Goal: Communication & Community: Answer question/provide support

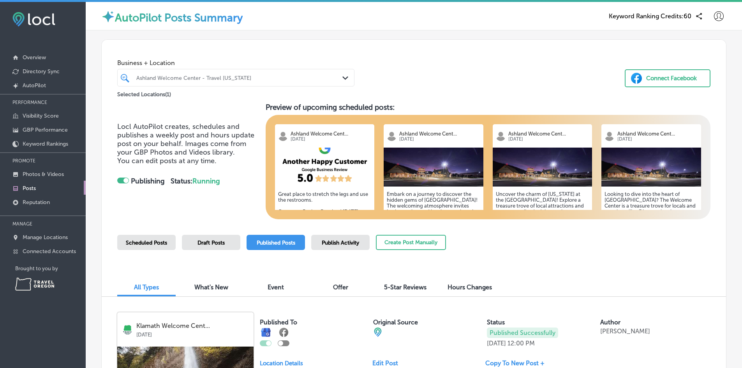
click at [211, 79] on div "Ashland Welcome Center - Travel [US_STATE]" at bounding box center [239, 77] width 207 height 7
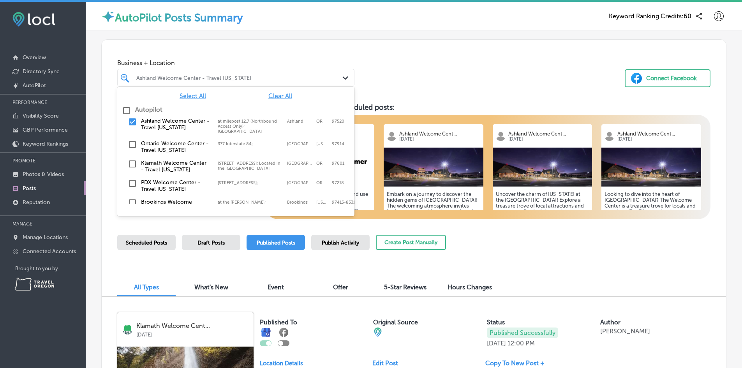
click at [451, 72] on div "Business + Location option focused, 1 of 3. 7 results available. Use Up and Dow…" at bounding box center [414, 69] width 625 height 59
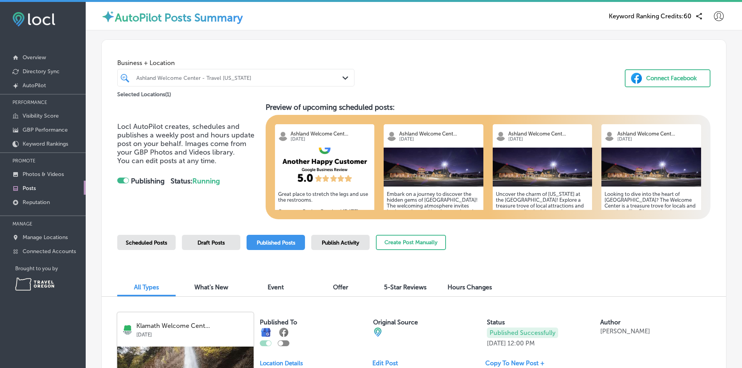
click at [122, 243] on div "Scheduled Posts" at bounding box center [146, 242] width 58 height 15
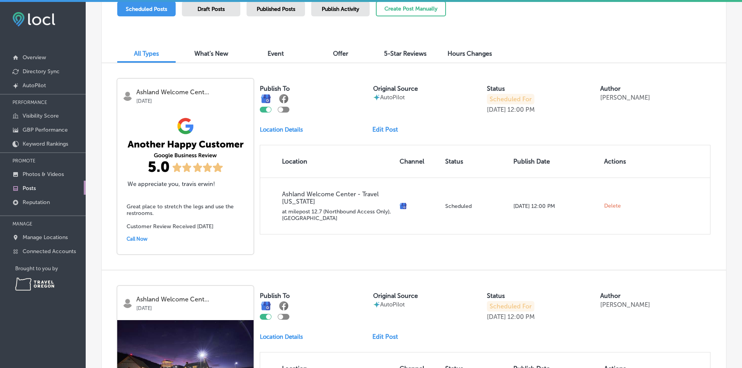
scroll to position [230, 0]
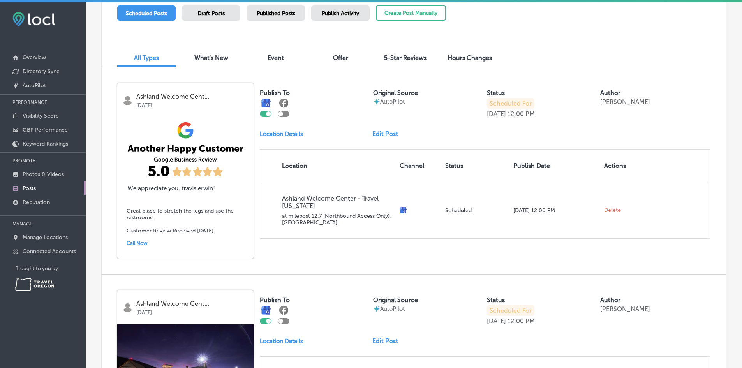
click at [375, 133] on link "Edit Post" at bounding box center [389, 133] width 32 height 7
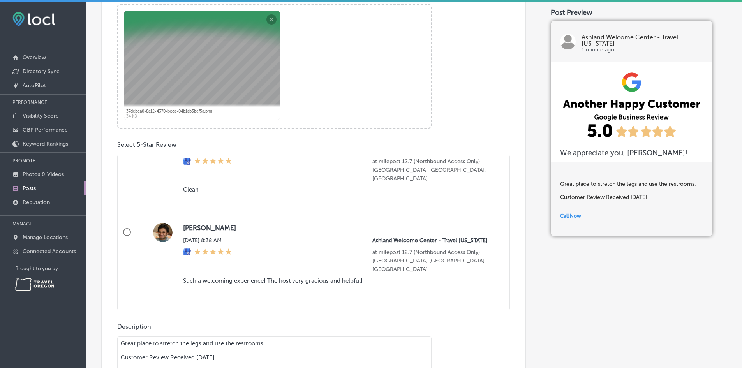
scroll to position [807, 0]
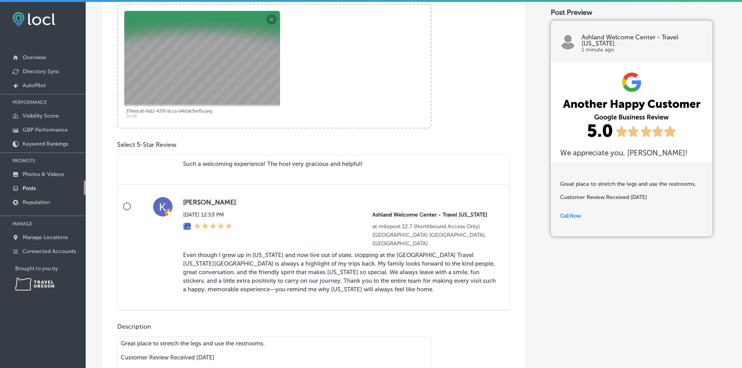
click at [129, 208] on input "[PERSON_NAME] [DATE] 12:53 PM [GEOGRAPHIC_DATA] - Travel [US_STATE] at milepost…" at bounding box center [127, 206] width 19 height 19
radio input "true"
type textarea "Even though I grew up in [US_STATE] and now live out of state, stopping at the …"
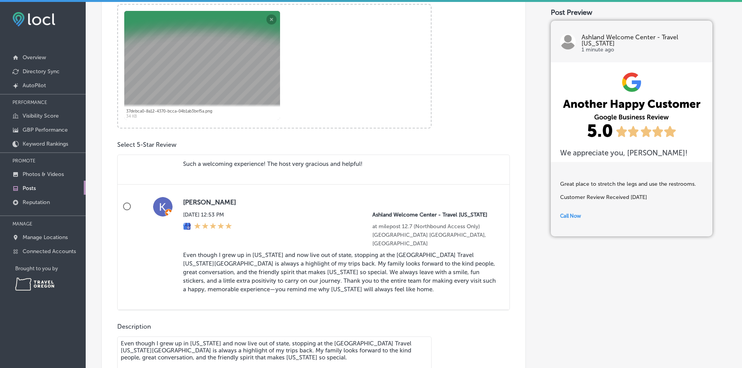
radio input "false"
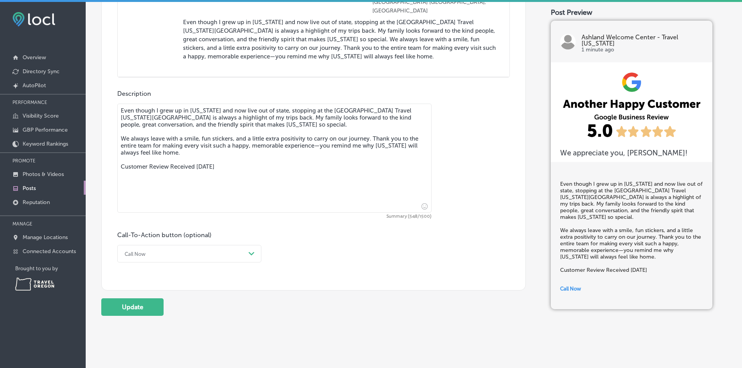
scroll to position [546, 0]
click at [207, 255] on div "Call Now" at bounding box center [183, 253] width 125 height 12
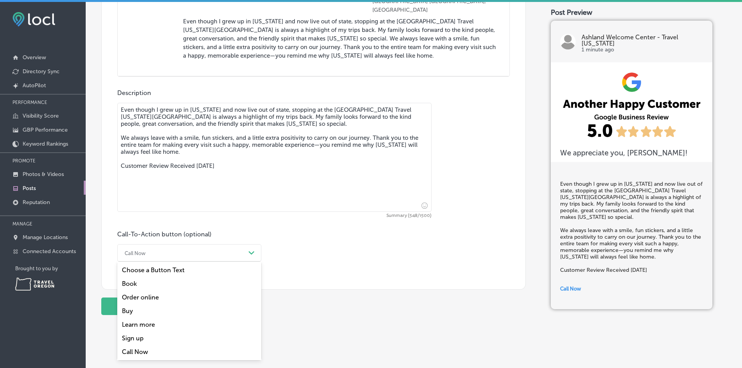
click at [143, 327] on div "Learn more" at bounding box center [189, 325] width 144 height 14
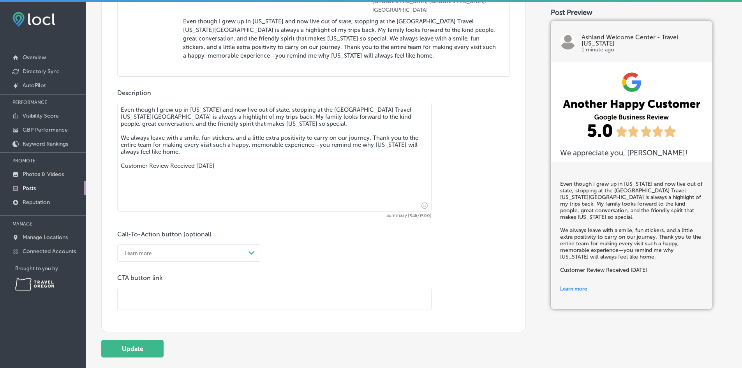
click at [161, 302] on input "text" at bounding box center [275, 298] width 314 height 21
paste input "[URL][DOMAIN_NAME]"
type input "[URL][DOMAIN_NAME]"
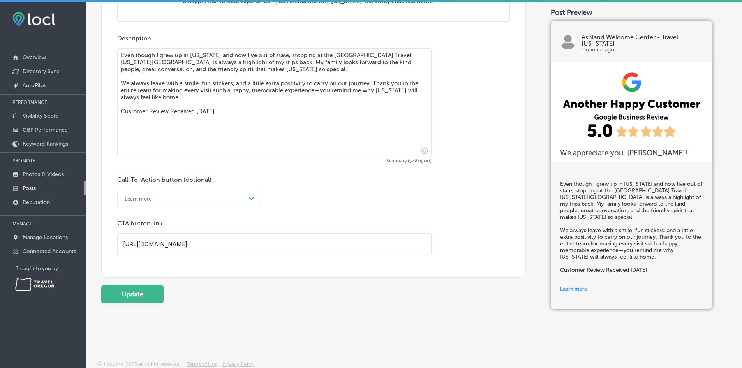
scroll to position [602, 0]
click at [140, 297] on button "Update" at bounding box center [132, 293] width 62 height 18
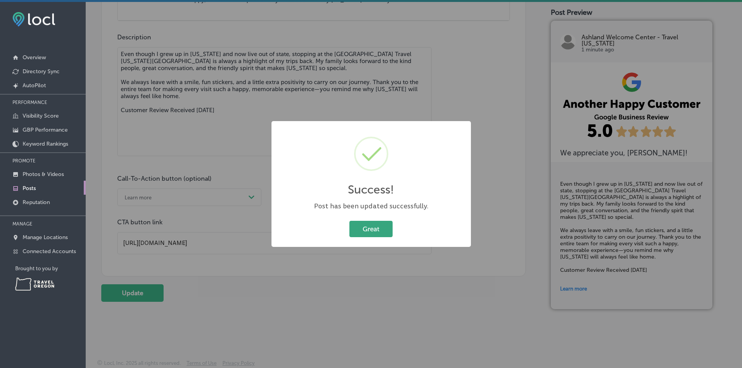
click at [373, 235] on button "Great" at bounding box center [371, 229] width 43 height 16
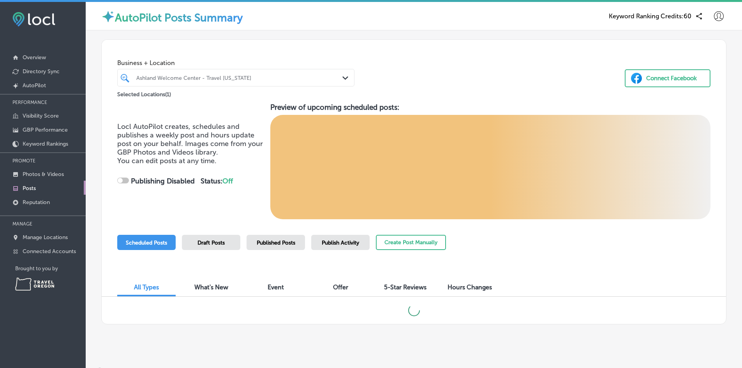
checkbox input "true"
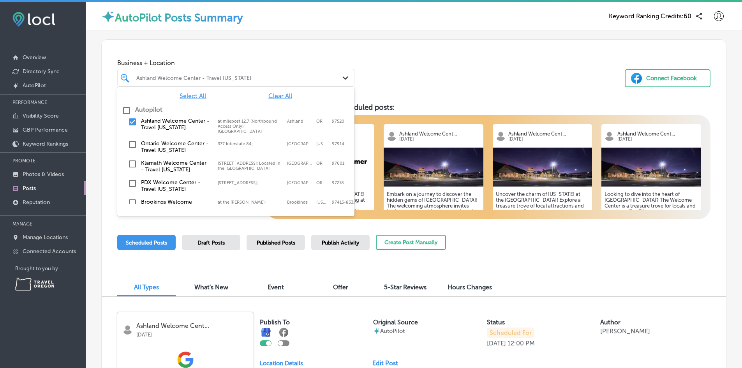
click at [187, 74] on div "Ashland Welcome Center - Travel [US_STATE]" at bounding box center [239, 77] width 207 height 7
click at [134, 147] on input "checkbox" at bounding box center [132, 144] width 9 height 9
click at [134, 126] on input "checkbox" at bounding box center [132, 121] width 9 height 9
click at [388, 65] on div "Business + Location option at milepost 12.7 (Northbound Access Only); [GEOGRAPH…" at bounding box center [414, 69] width 625 height 59
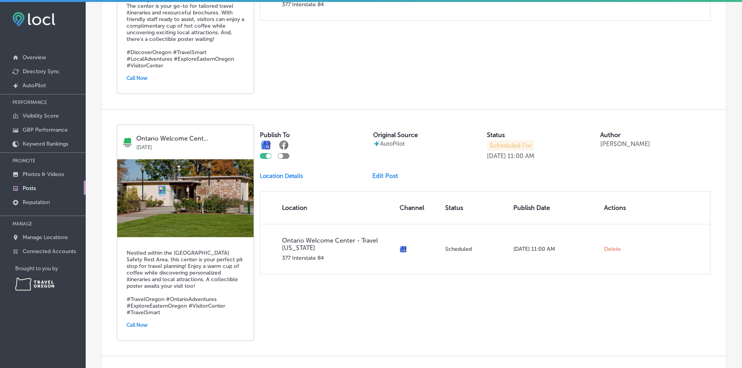
scroll to position [468, 0]
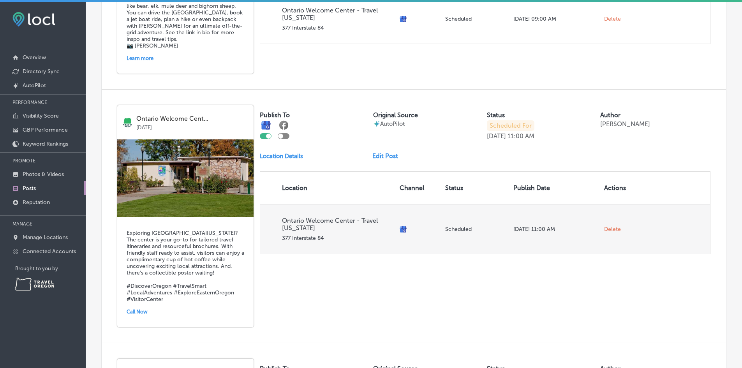
click at [605, 229] on span "Delete" at bounding box center [612, 229] width 17 height 7
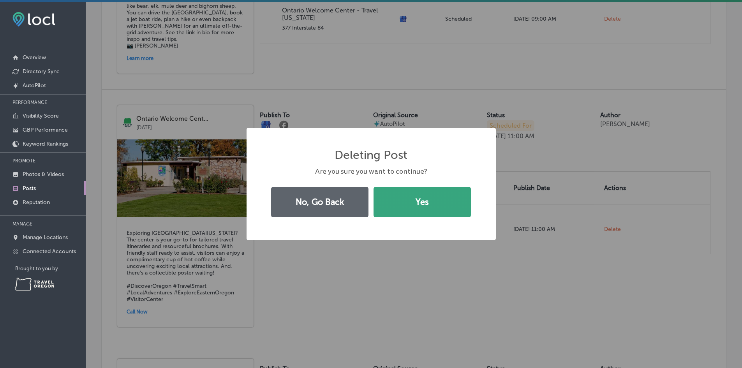
click at [412, 203] on button "Yes" at bounding box center [422, 202] width 97 height 30
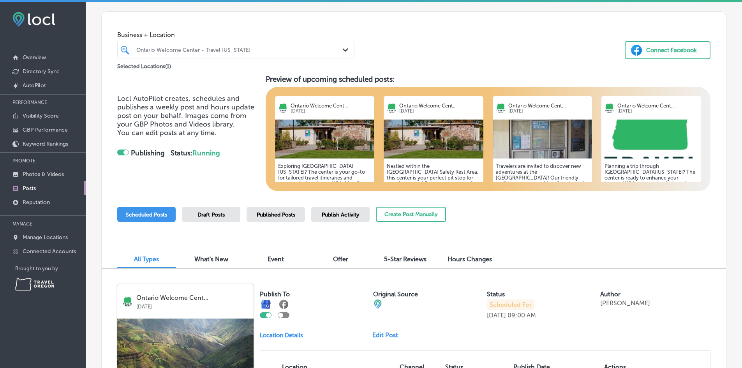
scroll to position [0, 0]
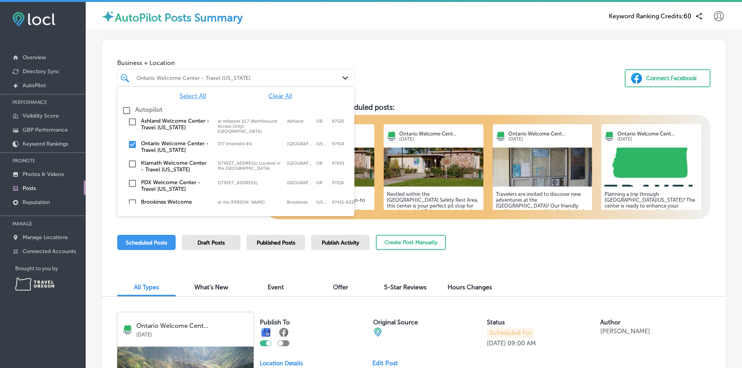
click at [207, 80] on div "Ontario Welcome Center - Travel [US_STATE]" at bounding box center [239, 77] width 207 height 7
click at [157, 165] on label "Klamath Welcome Center - Travel [US_STATE]" at bounding box center [175, 166] width 69 height 13
click at [132, 143] on input "checkbox" at bounding box center [132, 144] width 9 height 9
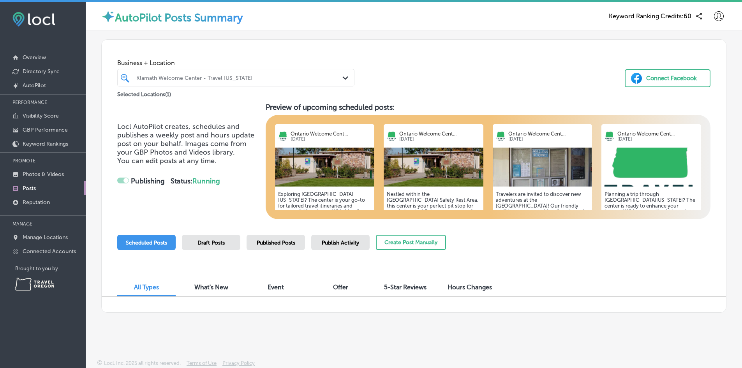
click at [468, 60] on div "Business + Location Klamath Welcome Center - Travel [US_STATE] Path Created wit…" at bounding box center [414, 69] width 625 height 59
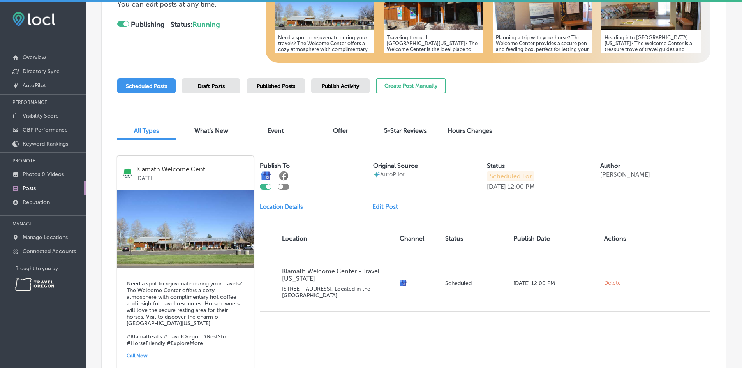
scroll to position [156, 0]
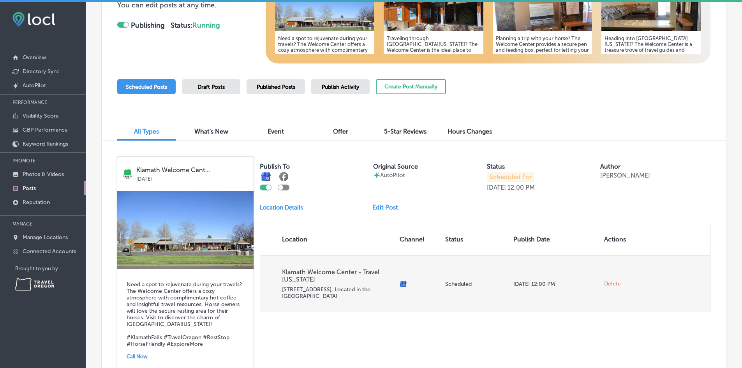
click at [612, 285] on span "Delete" at bounding box center [612, 284] width 17 height 7
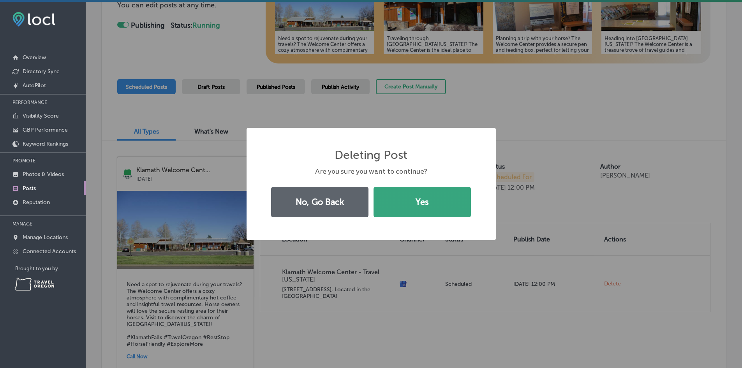
click at [413, 210] on button "Yes" at bounding box center [422, 202] width 97 height 30
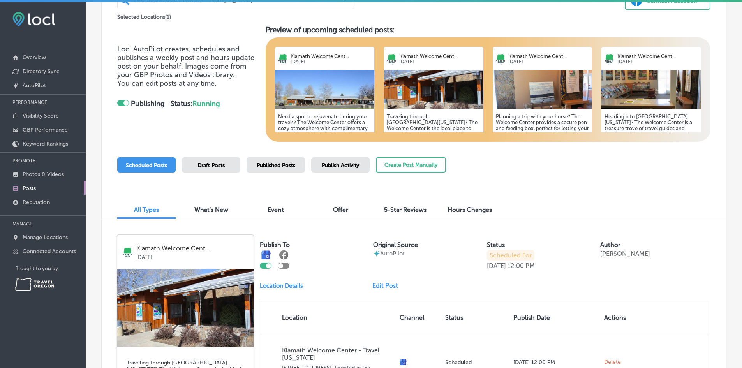
scroll to position [0, 0]
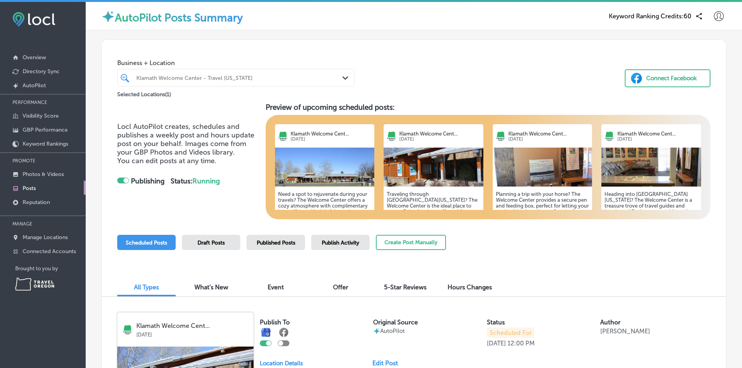
click at [158, 80] on div "Klamath Welcome Center - Travel [US_STATE]" at bounding box center [239, 77] width 207 height 7
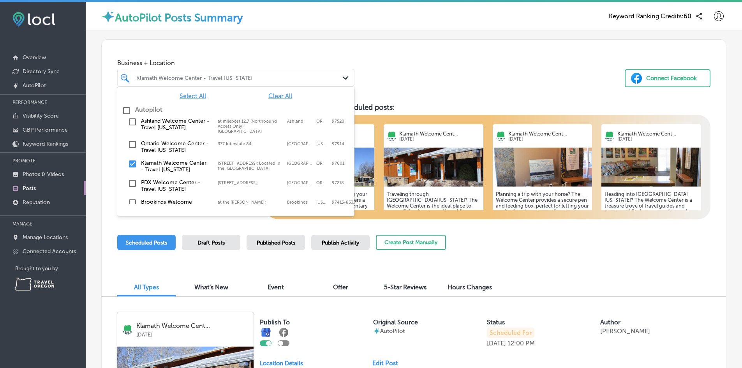
click at [134, 187] on input "checkbox" at bounding box center [132, 183] width 9 height 9
click at [130, 164] on input "checkbox" at bounding box center [132, 163] width 9 height 9
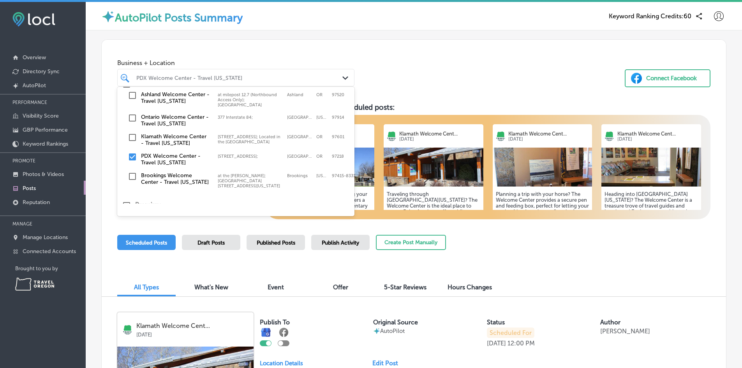
scroll to position [72, 0]
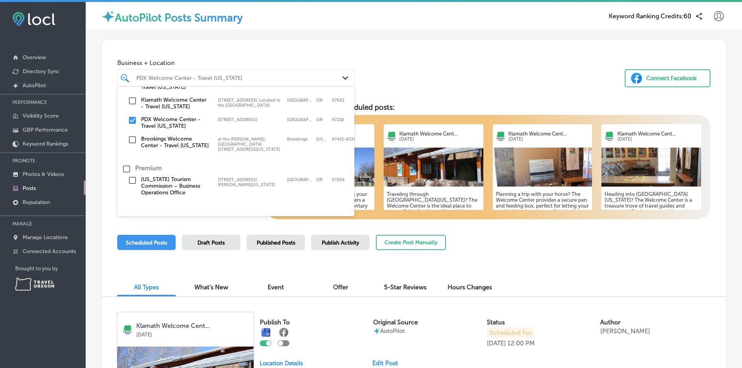
click at [425, 71] on div "Business + Location option [STREET_ADDRESS]; Located in the [GEOGRAPHIC_DATA], …" at bounding box center [414, 69] width 625 height 59
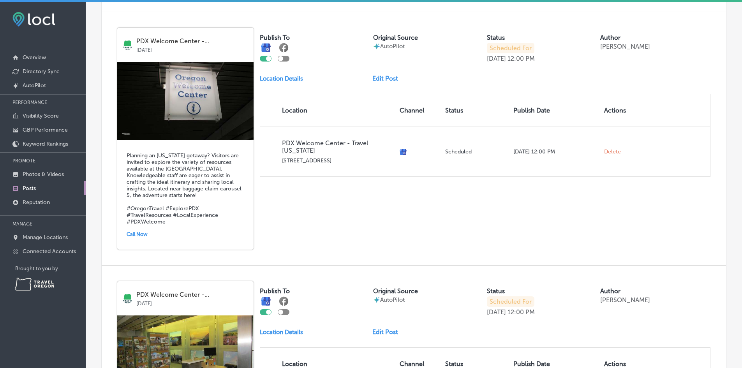
scroll to position [546, 0]
click at [378, 80] on link "Edit Post" at bounding box center [389, 77] width 32 height 7
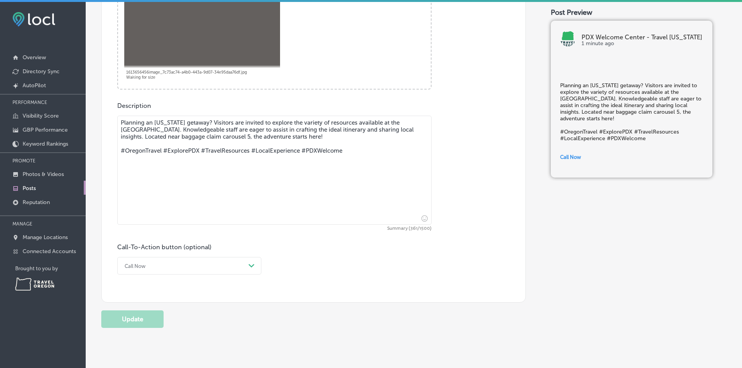
scroll to position [377, 0]
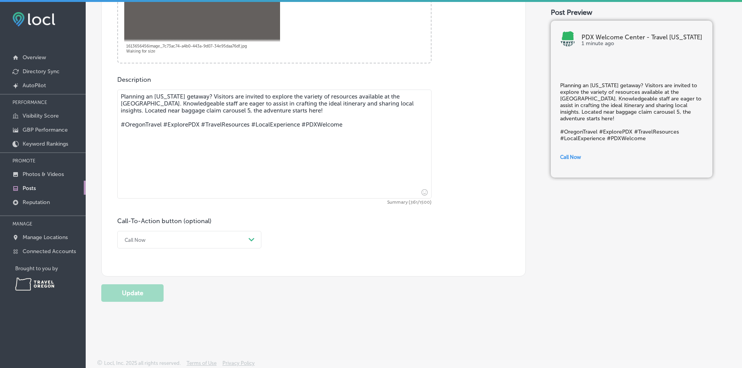
click at [362, 114] on textarea "Planning an [US_STATE] getaway? Visitors are invited to explore the variety of …" at bounding box center [274, 144] width 315 height 109
click at [145, 113] on textarea "Planning an [US_STATE] getaway? Visitors are invited to explore the variety of …" at bounding box center [274, 144] width 315 height 109
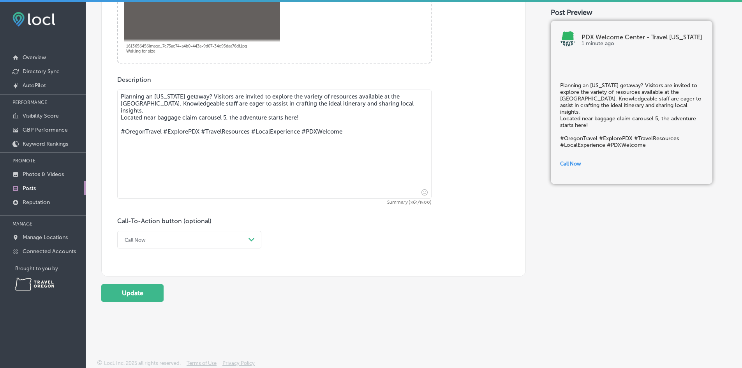
drag, startPoint x: 379, startPoint y: 138, endPoint x: 119, endPoint y: 141, distance: 260.0
click at [119, 141] on textarea "Planning an [US_STATE] getaway? Visitors are invited to explore the variety of …" at bounding box center [274, 144] width 315 height 109
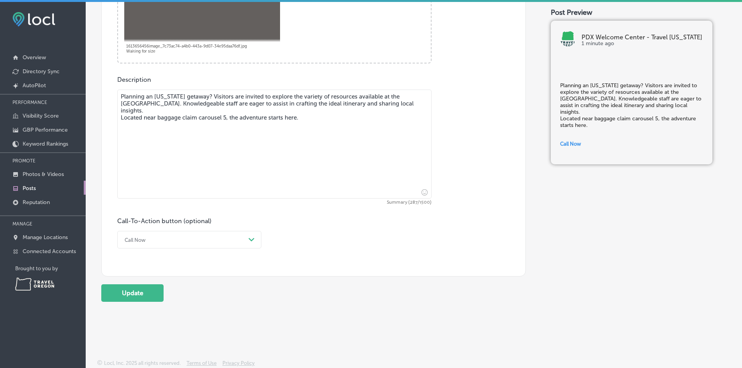
drag, startPoint x: 301, startPoint y: 117, endPoint x: 257, endPoint y: 137, distance: 48.7
click at [227, 116] on textarea "Planning an [US_STATE] getaway? Visitors are invited to explore the variety of …" at bounding box center [274, 144] width 315 height 109
type textarea "Planning an [US_STATE] getaway? Visitors are invited to explore the variety of …"
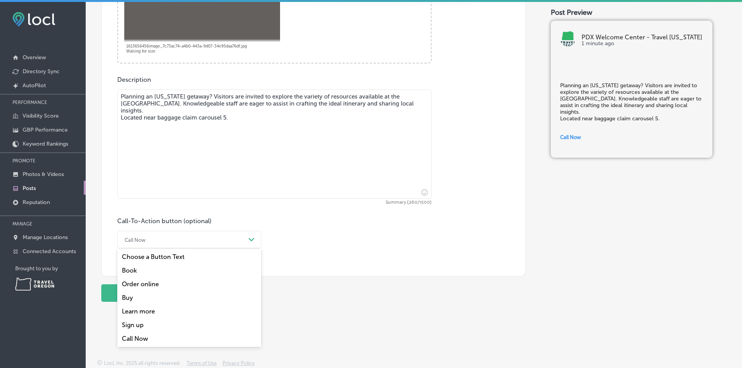
click at [198, 244] on div "Call Now" at bounding box center [183, 240] width 125 height 12
click at [141, 313] on div "Learn more" at bounding box center [189, 312] width 144 height 14
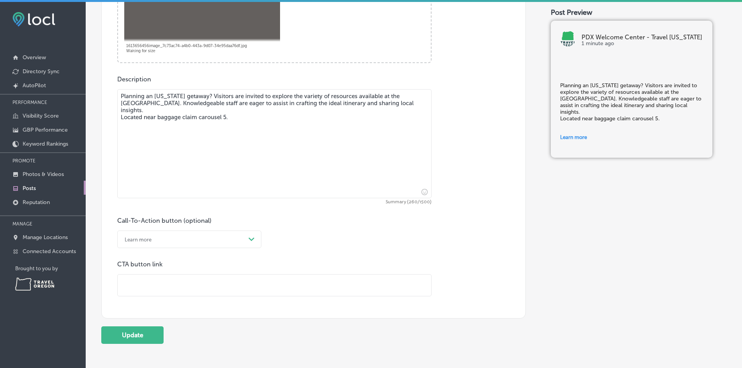
click at [168, 281] on input "text" at bounding box center [275, 285] width 314 height 21
paste input "[URL][DOMAIN_NAME]"
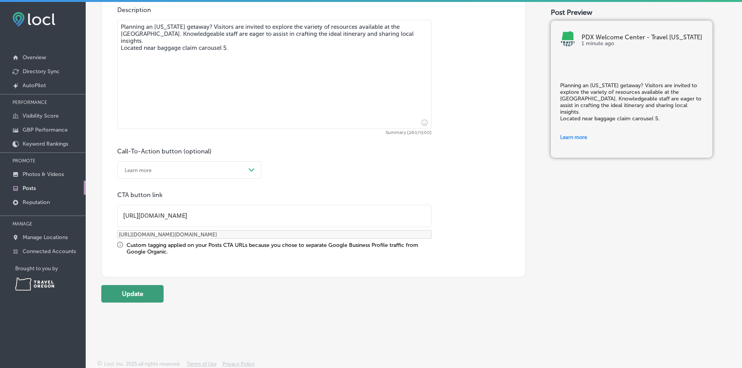
scroll to position [448, 0]
type input "[URL][DOMAIN_NAME]"
click at [141, 291] on button "Update" at bounding box center [132, 293] width 62 height 18
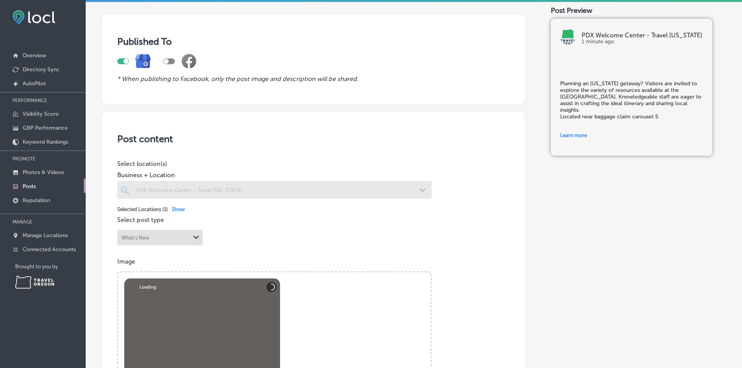
scroll to position [0, 0]
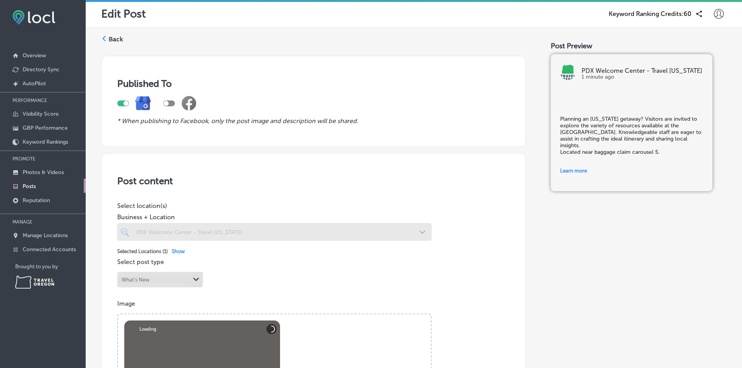
click at [116, 41] on label "Back" at bounding box center [116, 39] width 14 height 9
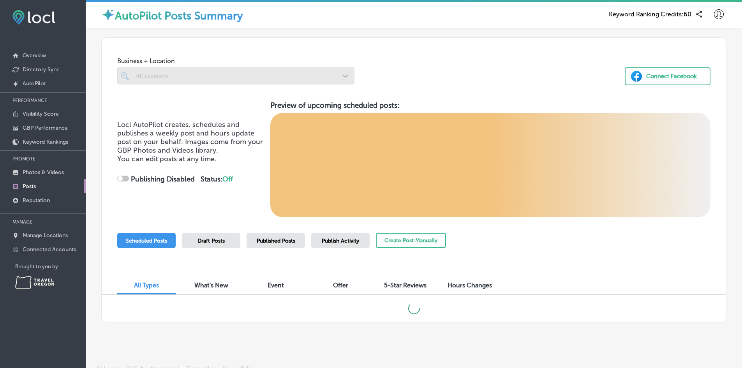
checkbox input "true"
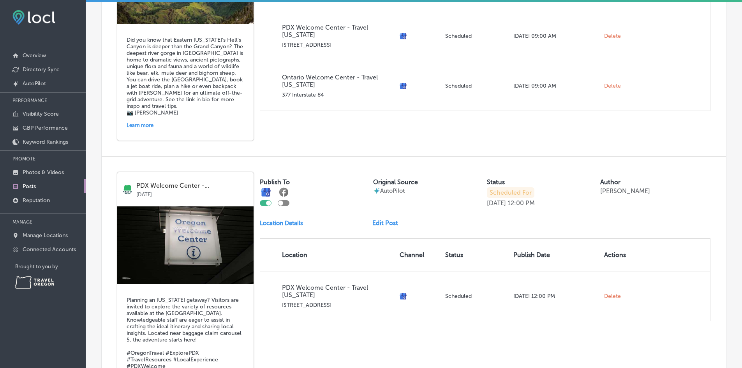
scroll to position [436, 0]
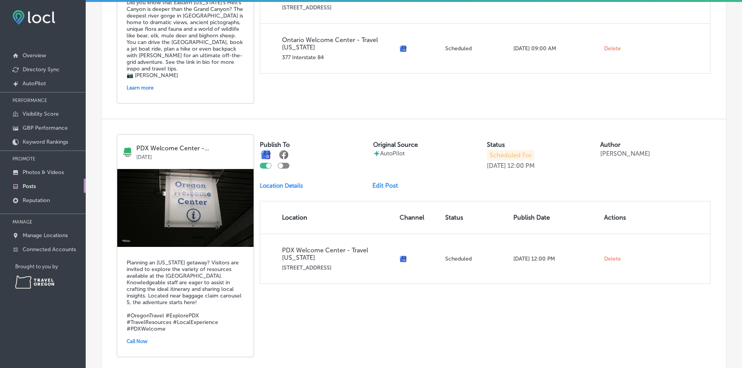
click at [385, 183] on link "Edit Post" at bounding box center [389, 185] width 32 height 7
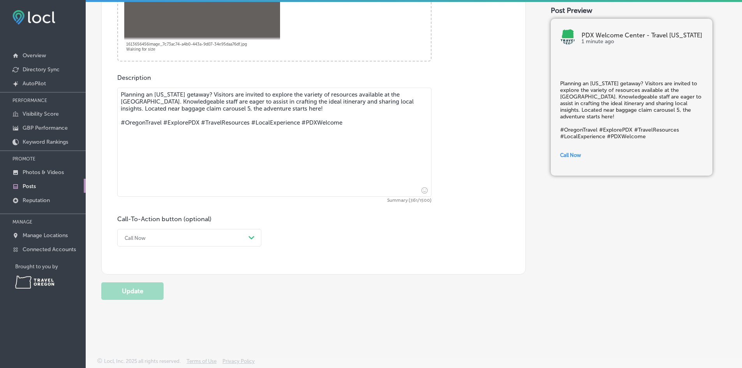
scroll to position [27, 0]
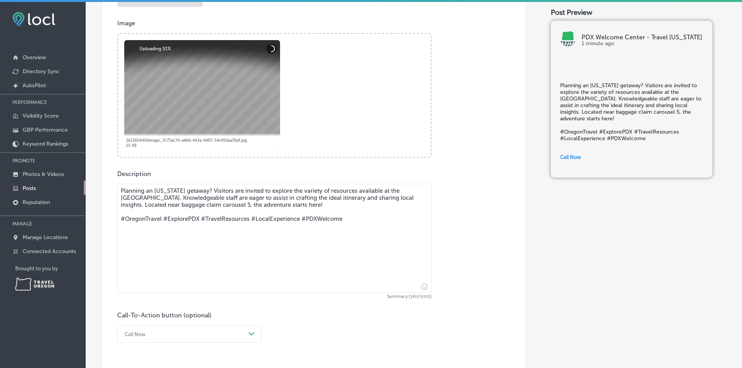
scroll to position [377, 0]
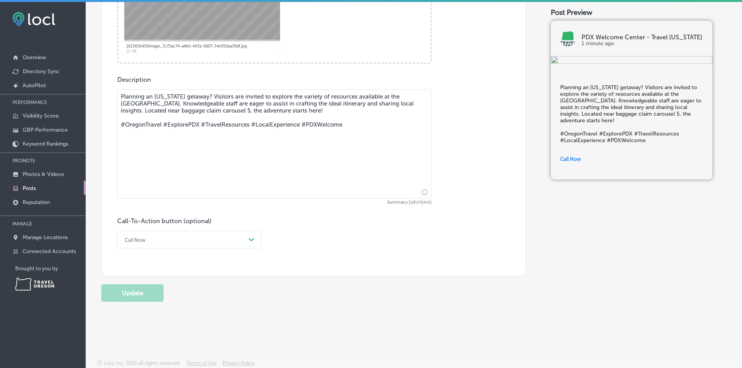
drag, startPoint x: 357, startPoint y: 126, endPoint x: 97, endPoint y: 126, distance: 259.6
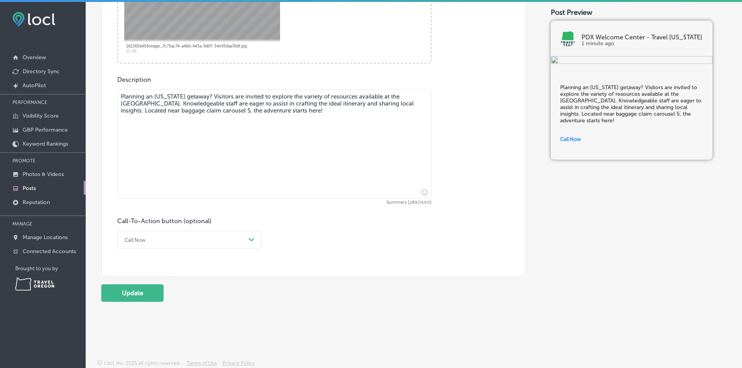
click at [170, 102] on textarea "Planning an Oregon getaway? Visitors are invited to explore the variety of reso…" at bounding box center [274, 144] width 315 height 109
click at [347, 104] on textarea "Planning an Oregon getaway? Visitors are invited to explore the variety of reso…" at bounding box center [274, 144] width 315 height 109
click at [181, 113] on textarea "Planning an Oregon getaway? Visitors are invited to explore the variety of reso…" at bounding box center [274, 144] width 315 height 109
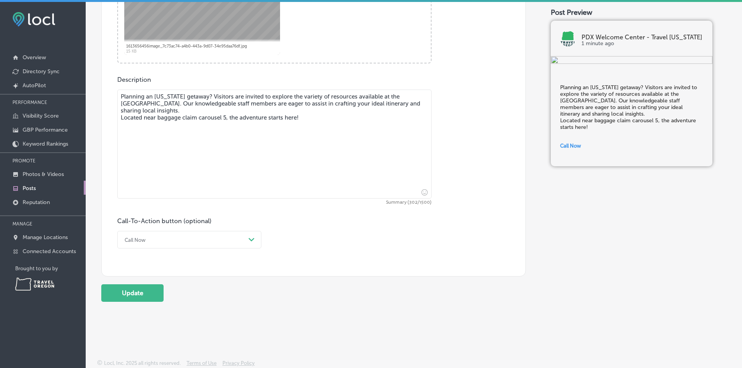
drag, startPoint x: 301, startPoint y: 118, endPoint x: 226, endPoint y: 116, distance: 74.9
click at [226, 116] on textarea "Planning an Oregon getaway? Visitors are invited to explore the variety of reso…" at bounding box center [274, 144] width 315 height 109
type textarea "Planning an Oregon getaway? Visitors are invited to explore the variety of reso…"
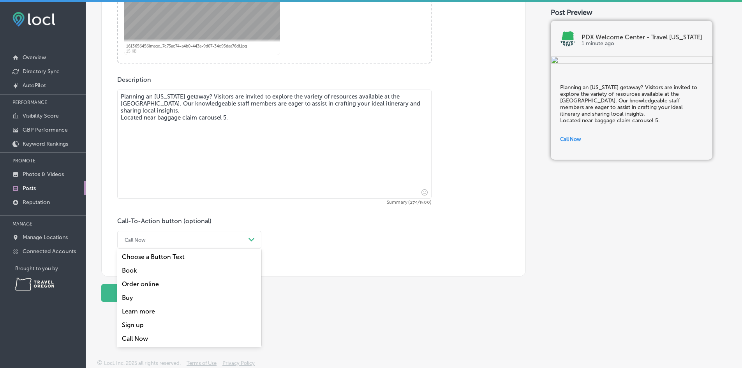
click at [170, 239] on div "Call Now" at bounding box center [183, 240] width 125 height 12
click at [162, 311] on div "Learn more" at bounding box center [189, 312] width 144 height 14
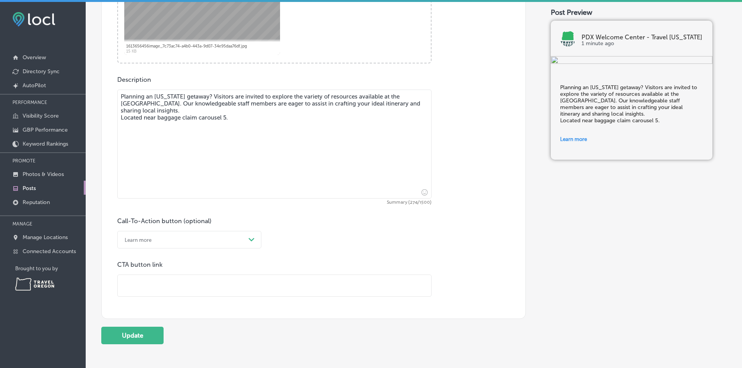
click at [157, 285] on input "text" at bounding box center [275, 285] width 314 height 21
paste input "[URL][DOMAIN_NAME]"
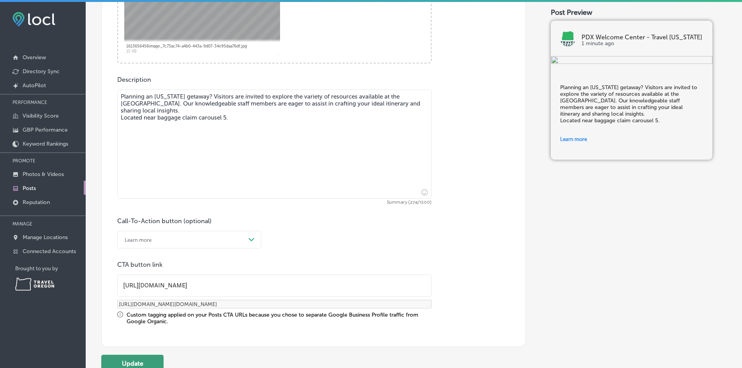
type input "[URL][DOMAIN_NAME]"
click at [154, 360] on button "Update" at bounding box center [132, 364] width 62 height 18
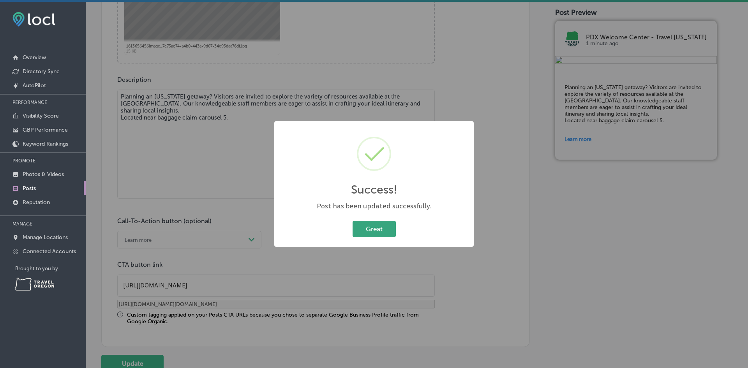
click at [378, 225] on button "Great" at bounding box center [374, 229] width 43 height 16
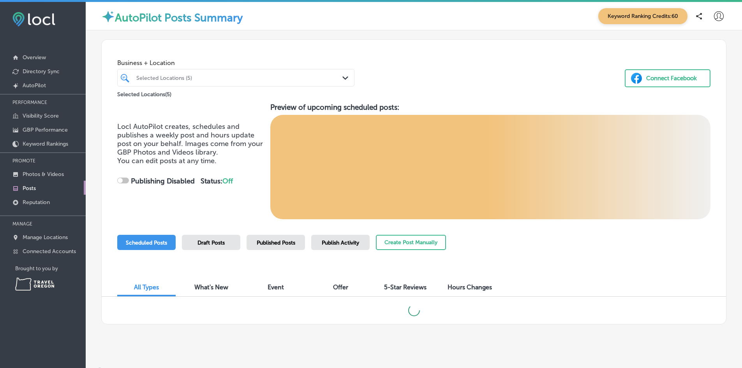
checkbox input "true"
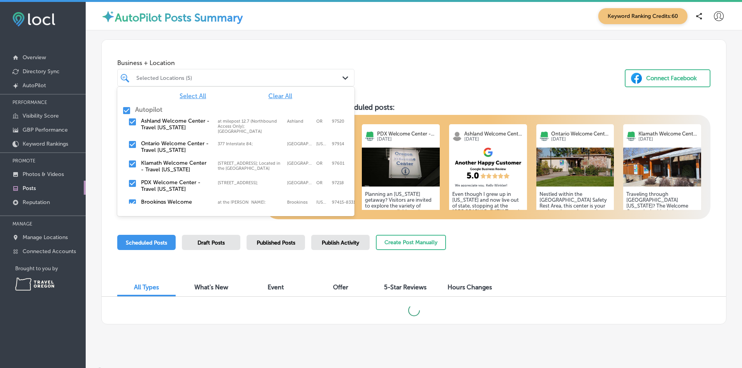
click at [190, 77] on div "Selected Locations (5)" at bounding box center [239, 77] width 207 height 7
click at [273, 96] on span "Clear All" at bounding box center [281, 95] width 24 height 7
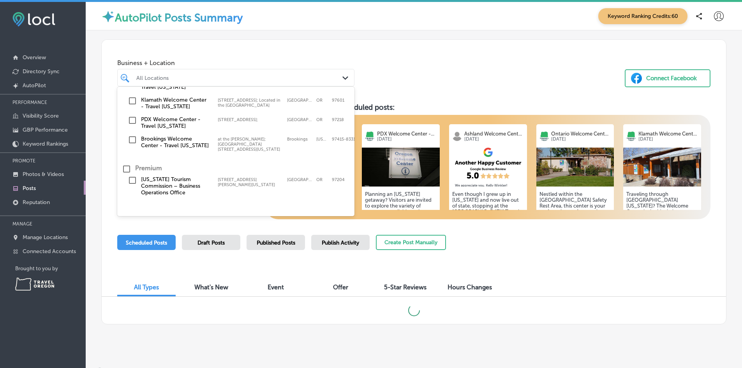
click at [134, 136] on input "checkbox" at bounding box center [132, 139] width 9 height 9
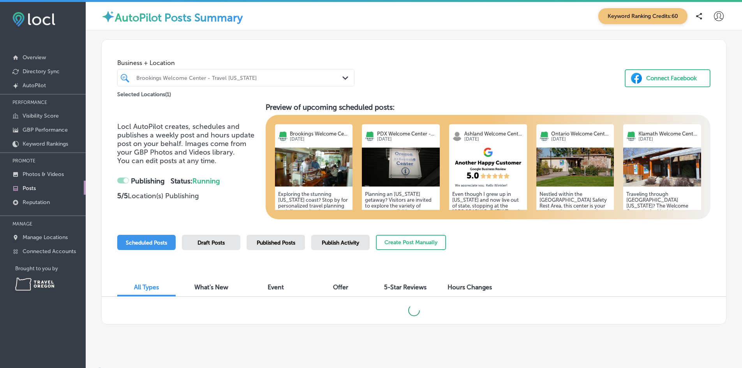
click at [419, 65] on div "Business + Location Brookings Welcome Center - Travel Oregon Path Created with …" at bounding box center [414, 69] width 625 height 59
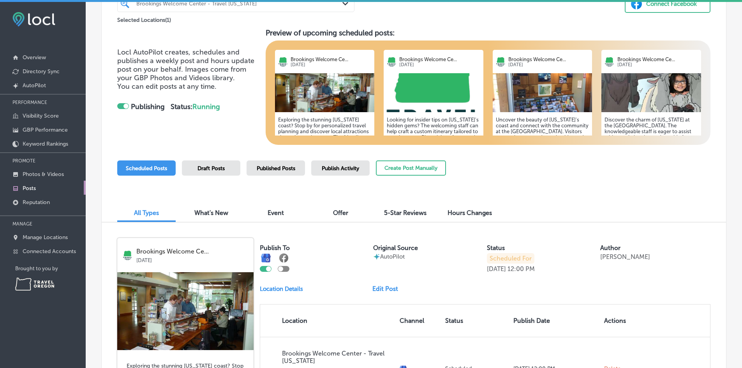
scroll to position [156, 0]
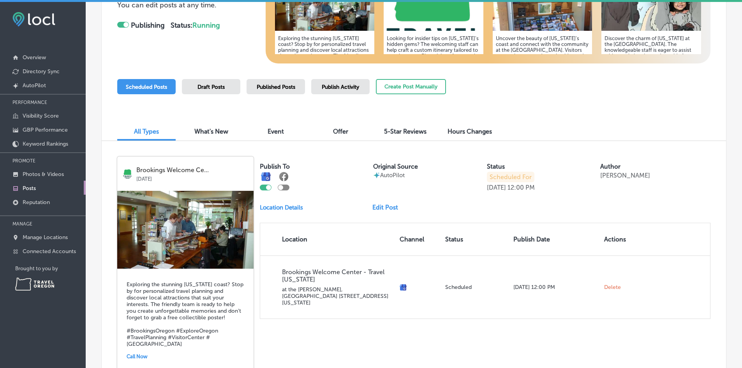
click at [389, 210] on link "Edit Post" at bounding box center [389, 207] width 32 height 7
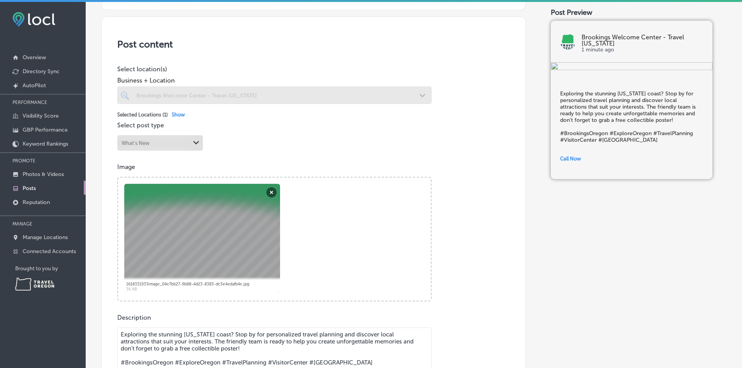
scroll to position [234, 0]
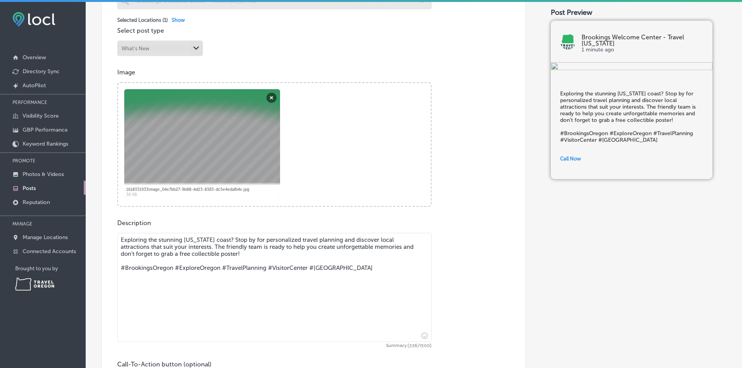
click at [247, 240] on textarea "Exploring the stunning Oregon coast? Stop by for personalized travel planning a…" at bounding box center [274, 287] width 315 height 109
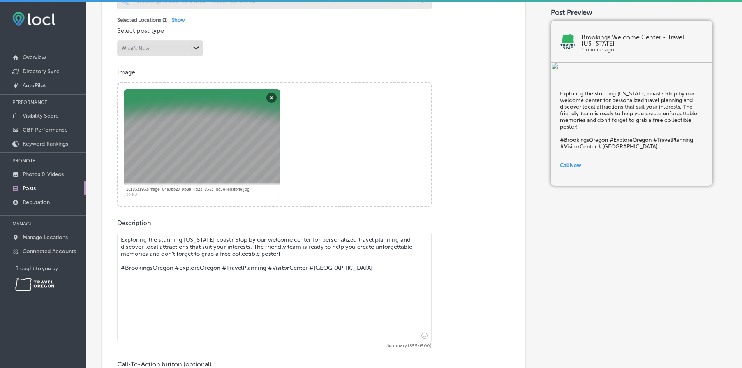
click at [286, 256] on textarea "Exploring the stunning Oregon coast? Stop by our welcome center for personalize…" at bounding box center [274, 287] width 315 height 109
click at [260, 246] on textarea "Exploring the stunning Oregon coast? Stop by our welcome center for personalize…" at bounding box center [274, 287] width 315 height 109
drag, startPoint x: 291, startPoint y: 253, endPoint x: 148, endPoint y: 256, distance: 142.3
click at [148, 256] on textarea "Exploring the stunning Oregon coast? Stop by our welcome center for personalize…" at bounding box center [274, 287] width 315 height 109
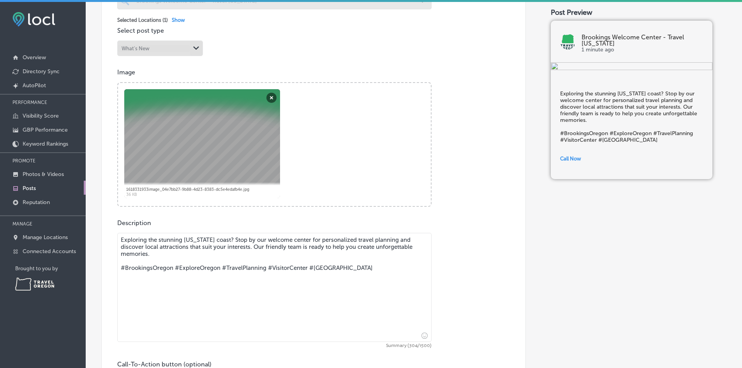
drag, startPoint x: 384, startPoint y: 263, endPoint x: 157, endPoint y: 280, distance: 227.0
click at [148, 279] on textarea "Exploring the stunning Oregon coast? Stop by our welcome center for personalize…" at bounding box center [274, 287] width 315 height 109
click at [391, 274] on textarea "Exploring the stunning Oregon coast? Stop by our welcome center for personalize…" at bounding box center [274, 287] width 315 height 109
drag, startPoint x: 379, startPoint y: 267, endPoint x: 102, endPoint y: 263, distance: 276.7
click at [102, 263] on div "Post content Select location(s) Business + Location Brookings Welcome Center - …" at bounding box center [313, 171] width 425 height 498
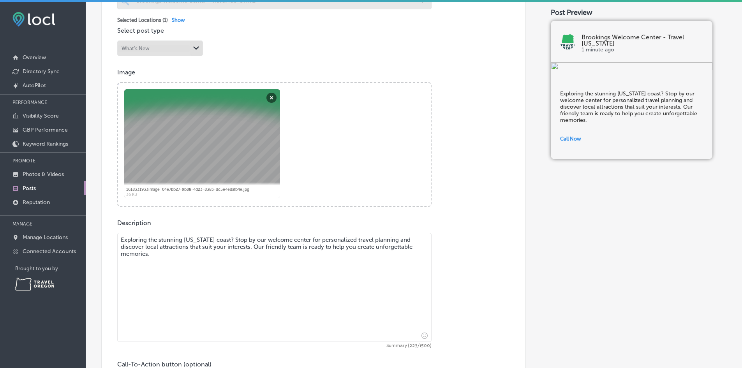
scroll to position [377, 0]
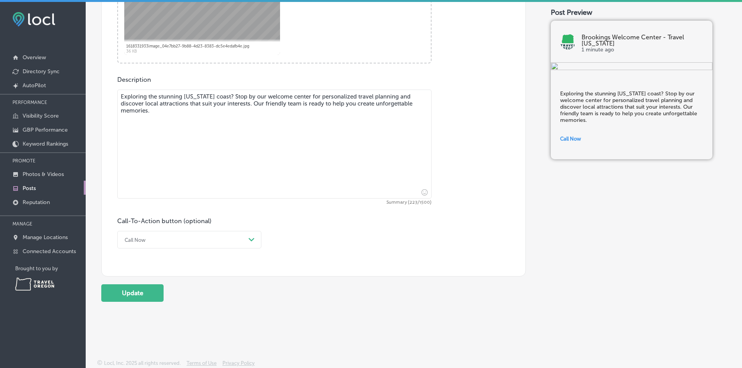
type textarea "Exploring the stunning Oregon coast? Stop by our welcome center for personalize…"
click at [154, 245] on div "Call Now" at bounding box center [183, 240] width 125 height 12
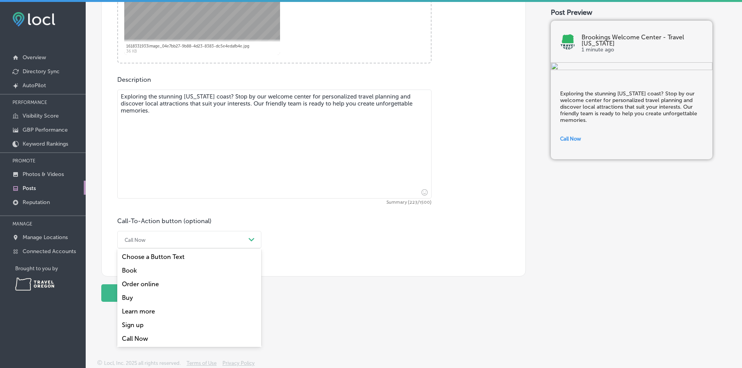
click at [163, 309] on div "Learn more" at bounding box center [189, 312] width 144 height 14
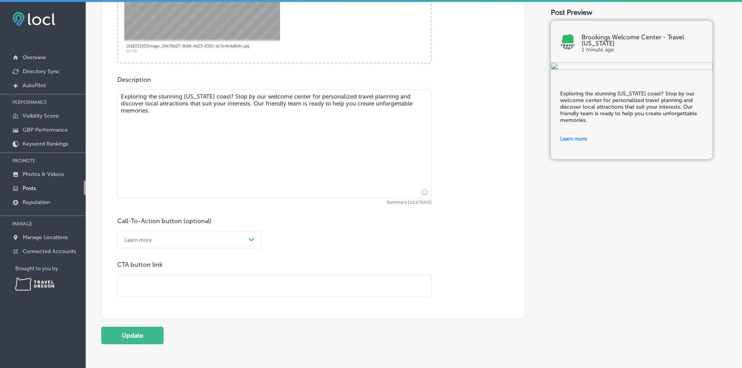
click at [147, 284] on input "text" at bounding box center [275, 285] width 314 height 21
paste input "https://traveloregon.com/places-to-go/regions/oregon-coast/"
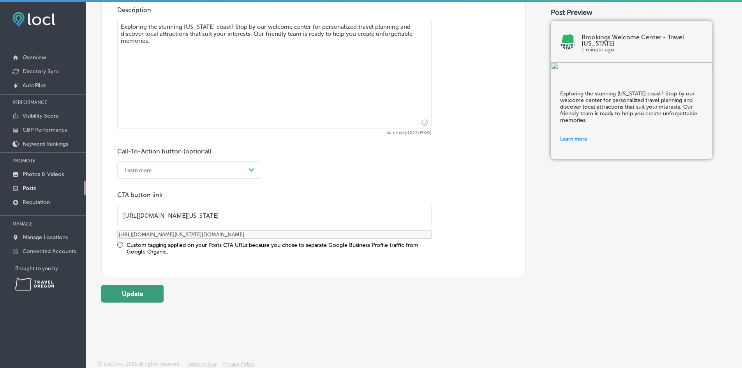
scroll to position [448, 0]
type input "https://traveloregon.com/places-to-go/regions/oregon-coast/"
click at [136, 292] on button "Update" at bounding box center [132, 293] width 62 height 18
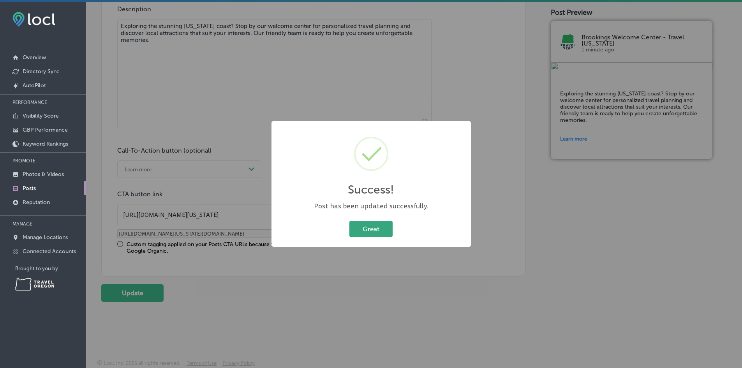
click at [378, 230] on button "Great" at bounding box center [371, 229] width 43 height 16
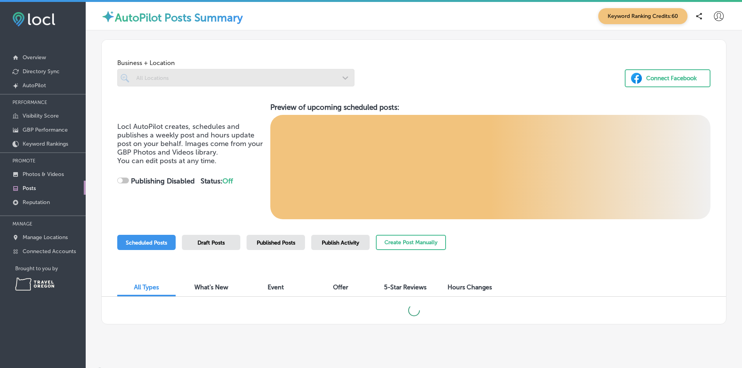
checkbox input "true"
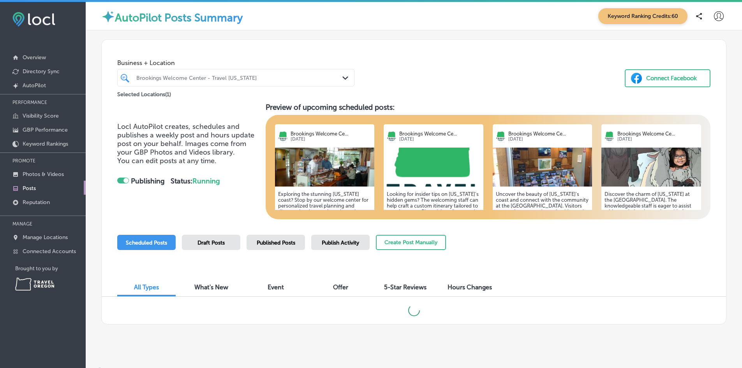
click at [173, 76] on div "Brookings Welcome Center - Travel [US_STATE]" at bounding box center [239, 77] width 207 height 7
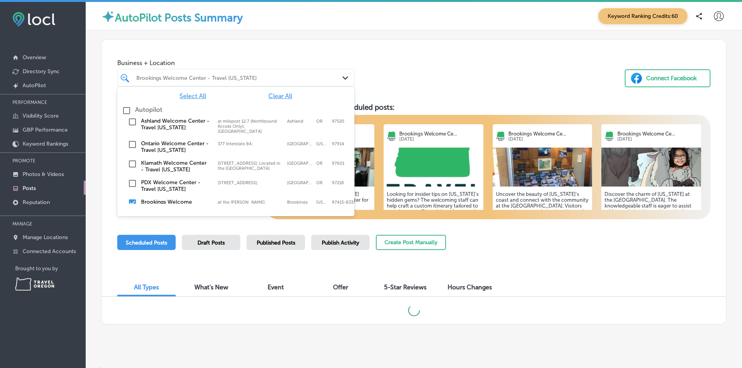
click at [180, 96] on span "Select All" at bounding box center [193, 95] width 27 height 7
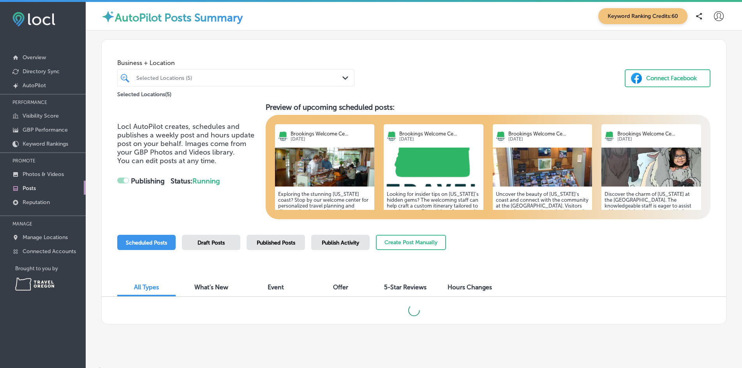
click at [386, 74] on div "Business + Location Selected Locations (5) Path Created with Sketch. Selected L…" at bounding box center [414, 69] width 625 height 59
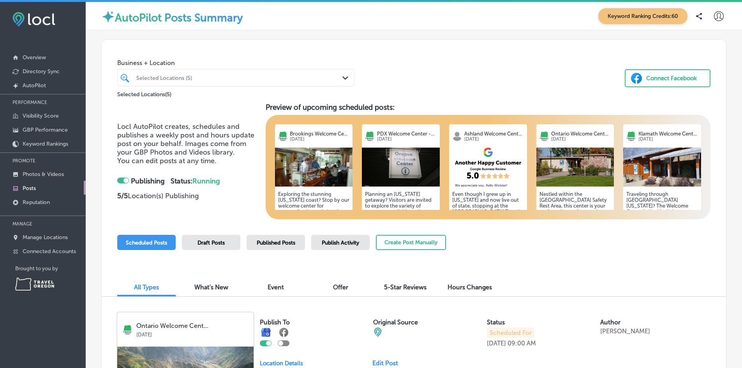
click at [224, 243] on span "Draft Posts" at bounding box center [211, 243] width 27 height 7
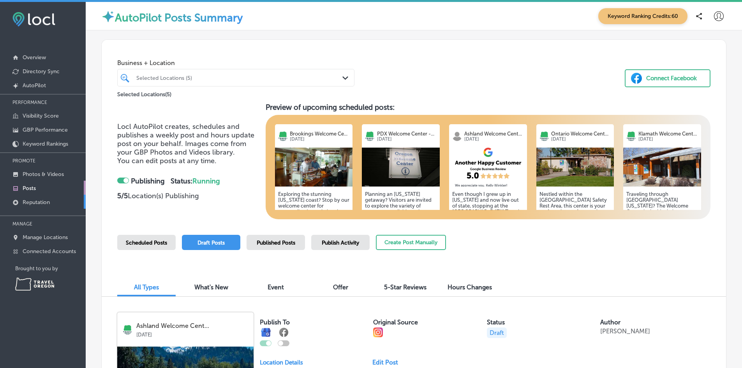
click at [34, 203] on p "Reputation" at bounding box center [36, 202] width 27 height 7
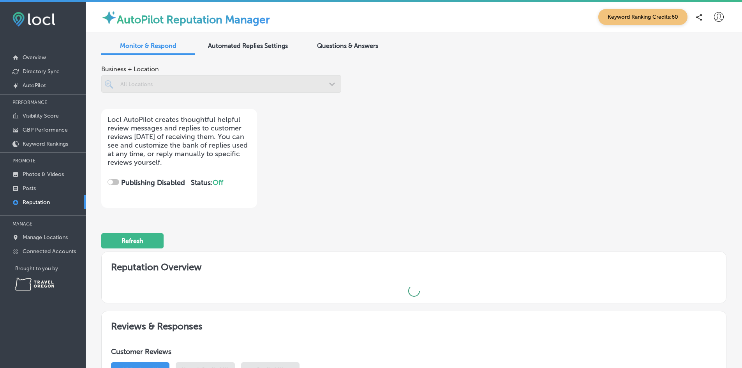
checkbox input "true"
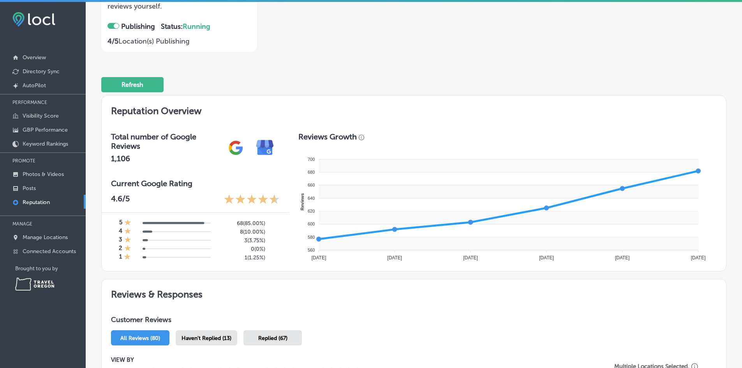
scroll to position [234, 0]
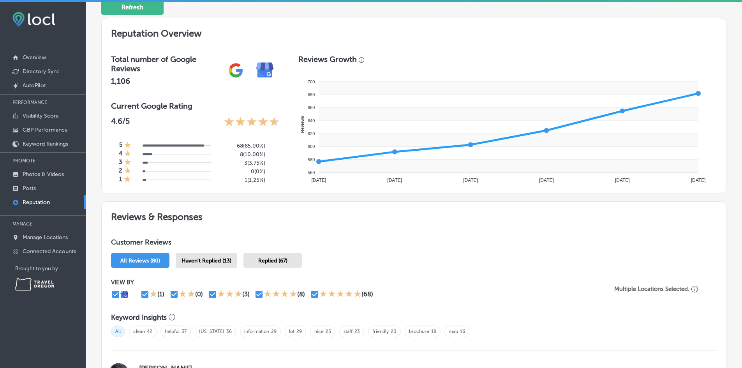
click at [200, 265] on div "Haven't Replied (13)" at bounding box center [207, 260] width 62 height 15
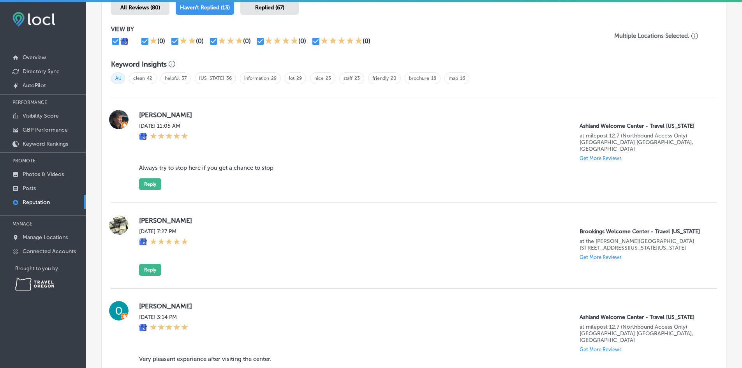
scroll to position [507, 0]
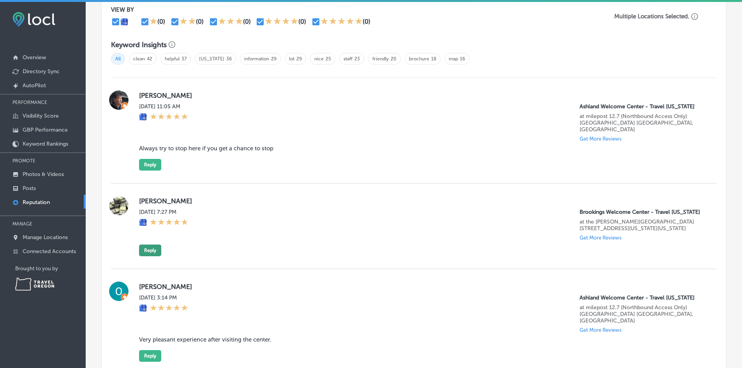
click at [151, 256] on button "Reply" at bounding box center [150, 251] width 22 height 12
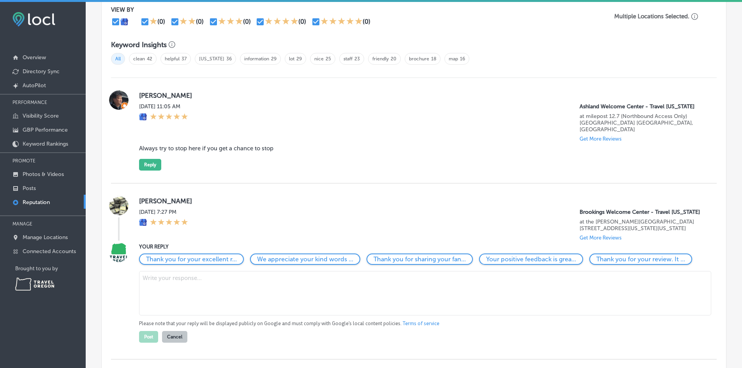
click at [182, 302] on textarea at bounding box center [425, 293] width 572 height 44
type textarea "Thanks for the 5 stars, Lewis!"
click at [152, 343] on button "Post" at bounding box center [148, 337] width 19 height 12
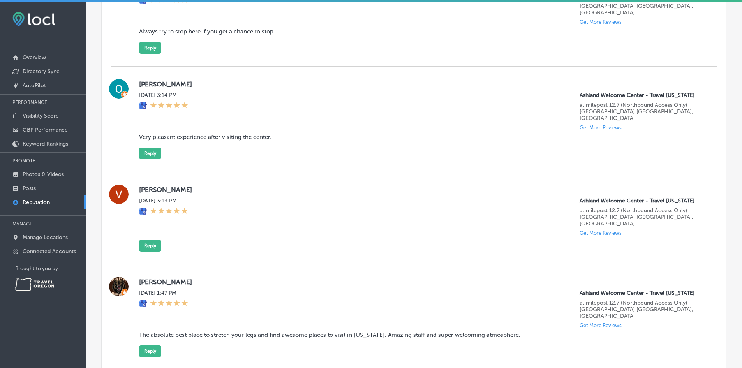
scroll to position [546, 0]
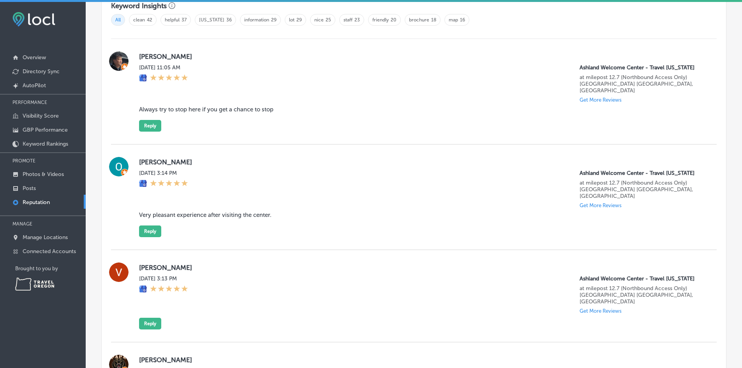
click at [145, 269] on label "Viktor Kotvytskyi" at bounding box center [421, 268] width 565 height 8
copy label "Viktor"
click at [150, 325] on button "Reply" at bounding box center [150, 324] width 22 height 12
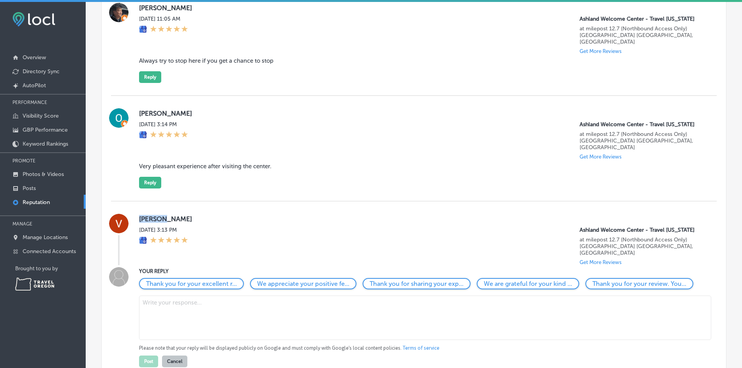
scroll to position [663, 0]
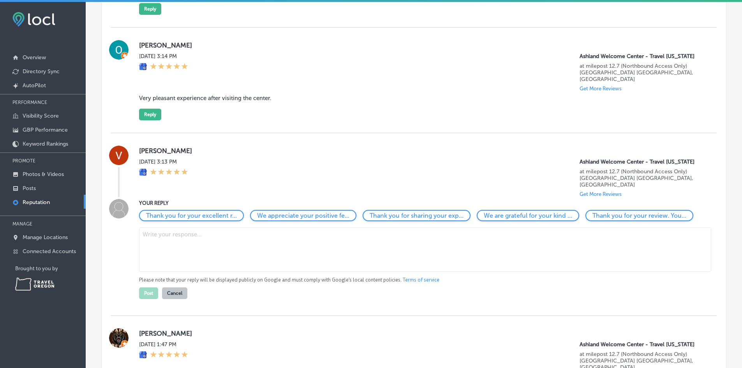
click at [184, 258] on textarea at bounding box center [425, 250] width 572 height 44
paste textarea "Viktor"
type textarea "Thanks for taking the time to leave us a rating, Viktor!"
click at [152, 299] on button "Post" at bounding box center [148, 294] width 19 height 12
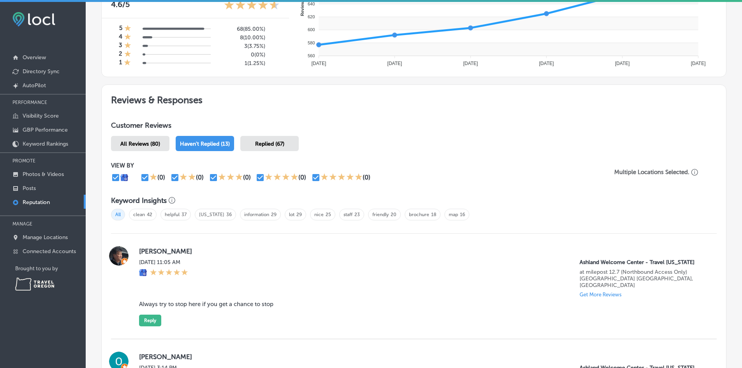
scroll to position [0, 0]
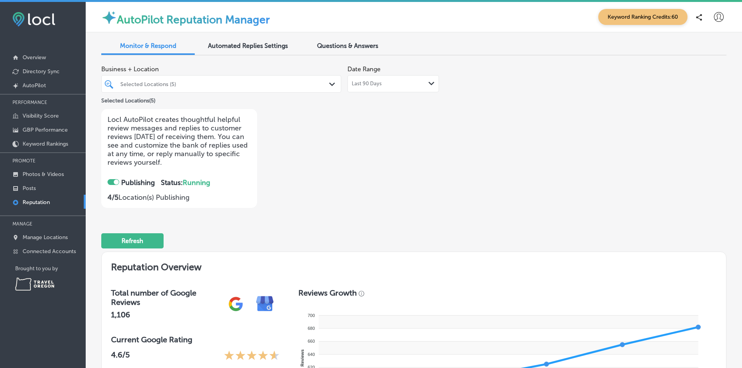
click at [328, 41] on div "Questions & Answers" at bounding box center [348, 46] width 94 height 17
